Goal: Check status: Check status

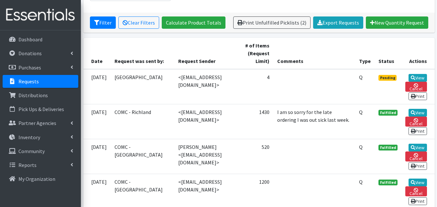
scroll to position [123, 0]
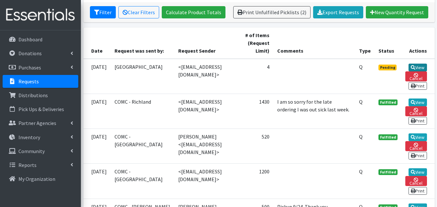
click at [417, 67] on link "View" at bounding box center [417, 68] width 18 height 8
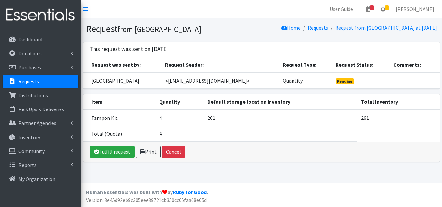
click at [58, 81] on link "Requests" at bounding box center [41, 81] width 76 height 13
